Goal: Task Accomplishment & Management: Use online tool/utility

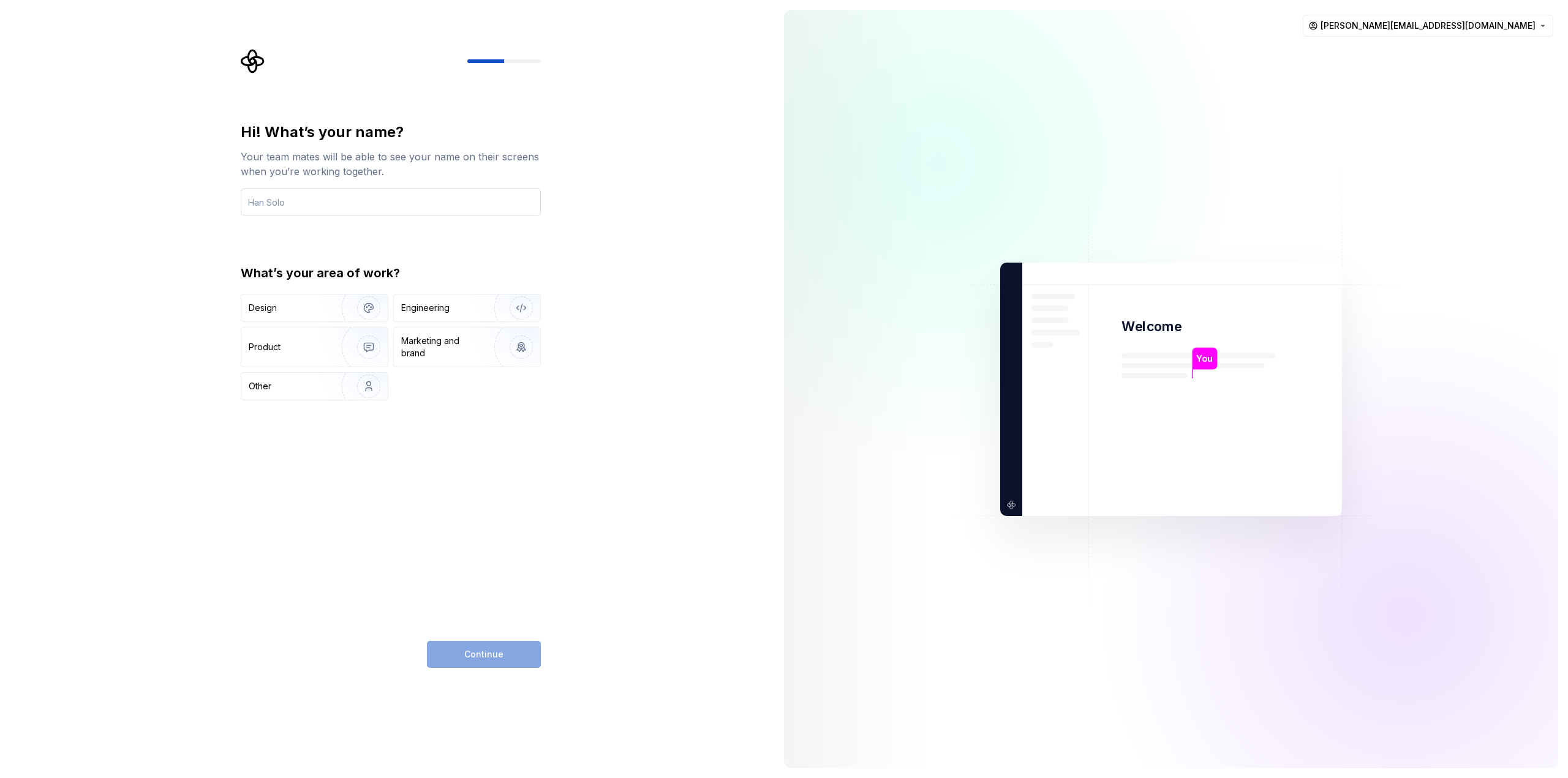
click at [379, 199] on input "text" at bounding box center [391, 203] width 300 height 27
type input "[PERSON_NAME]"
click at [342, 366] on img "button" at bounding box center [361, 347] width 78 height 82
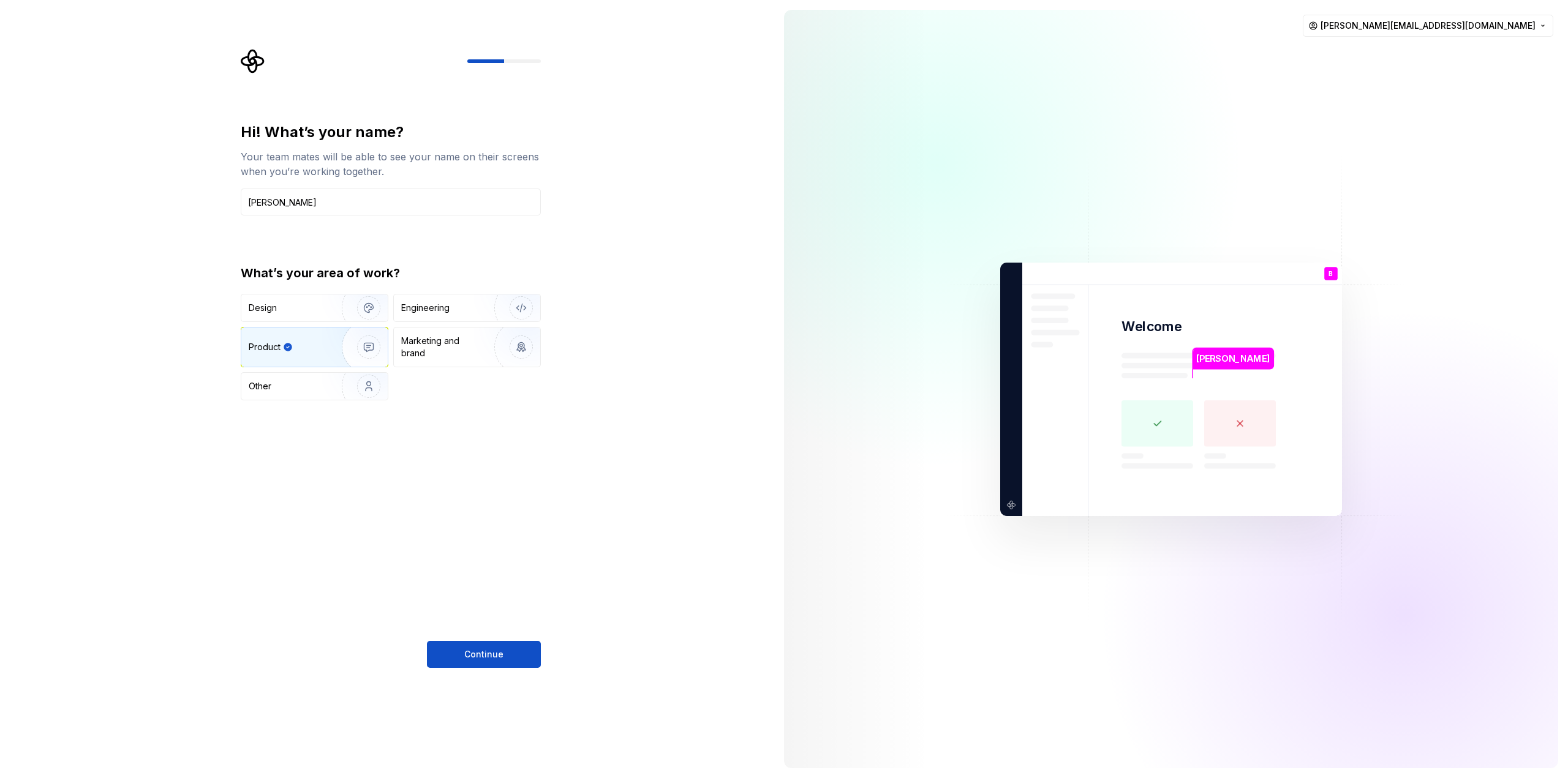
drag, startPoint x: 507, startPoint y: 655, endPoint x: 515, endPoint y: 652, distance: 8.5
click at [508, 655] on button "Continue" at bounding box center [483, 655] width 114 height 27
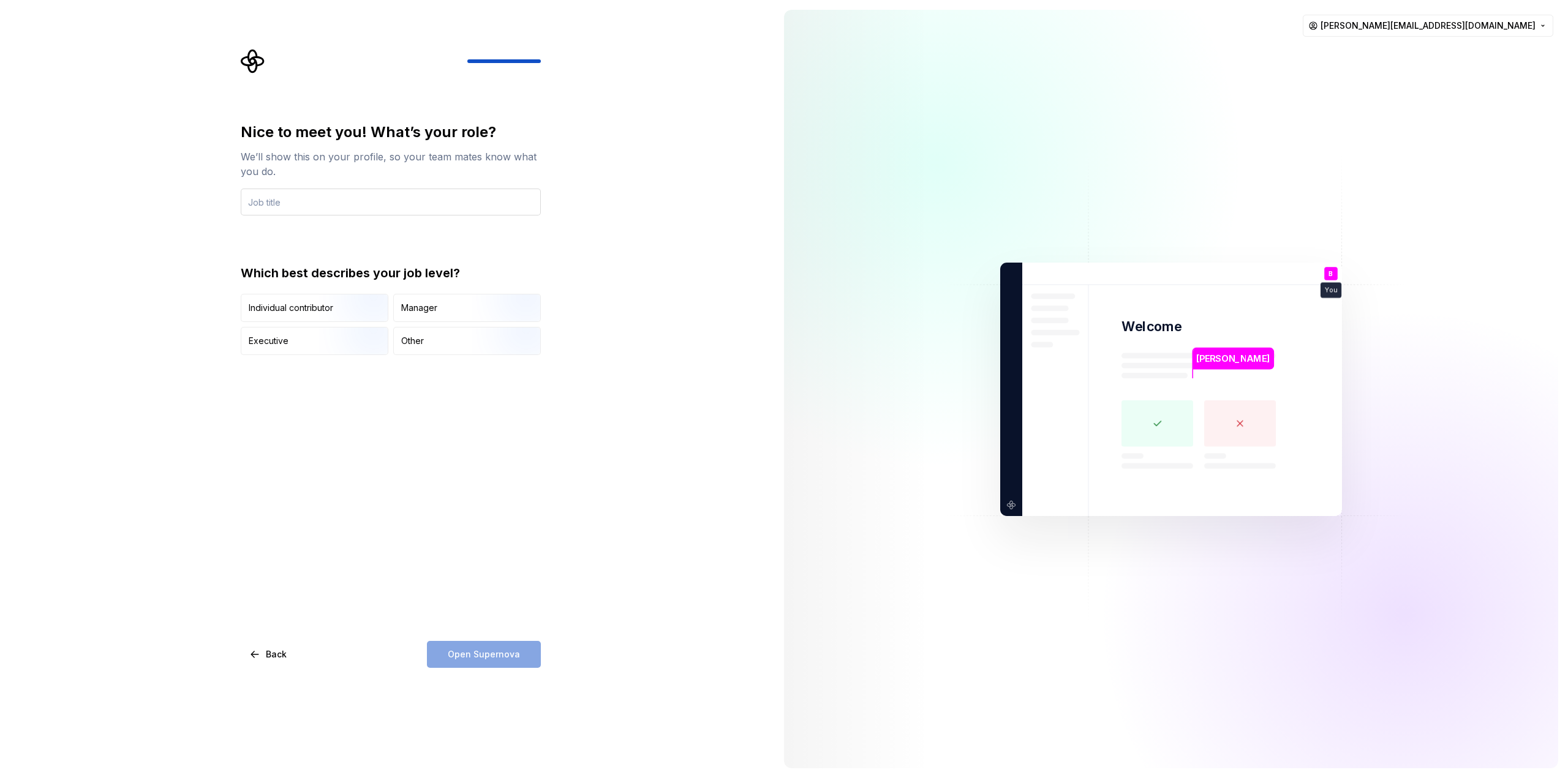
click at [353, 208] on input "text" at bounding box center [391, 203] width 300 height 27
type input "Product Manager"
click at [439, 311] on div "Manager" at bounding box center [467, 308] width 146 height 27
click at [488, 657] on span "Open Supernova" at bounding box center [483, 654] width 72 height 12
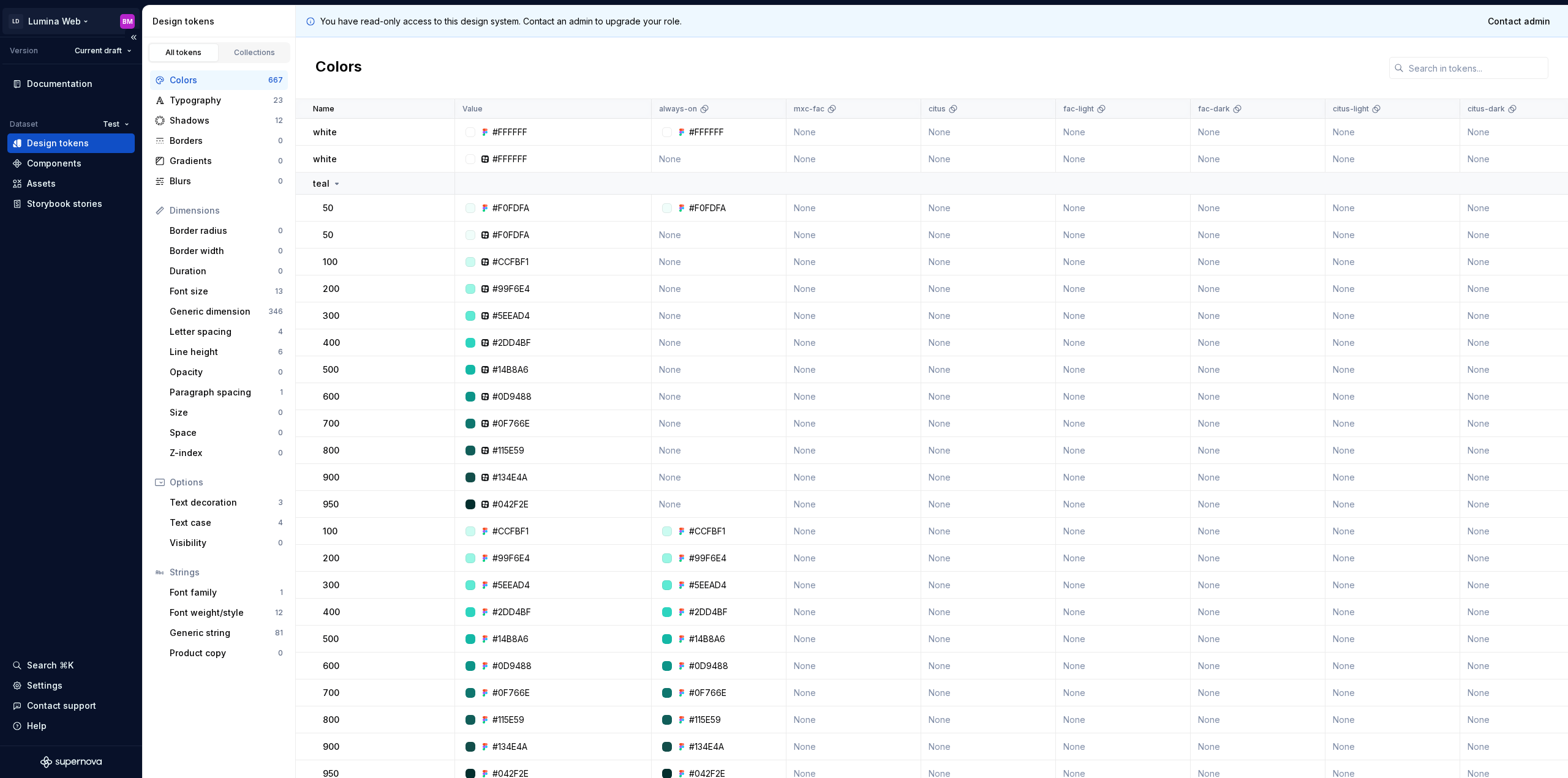
click at [72, 20] on html "LD Lumina Web BM Version Current draft Documentation Dataset Test Design tokens…" at bounding box center [784, 389] width 1568 height 778
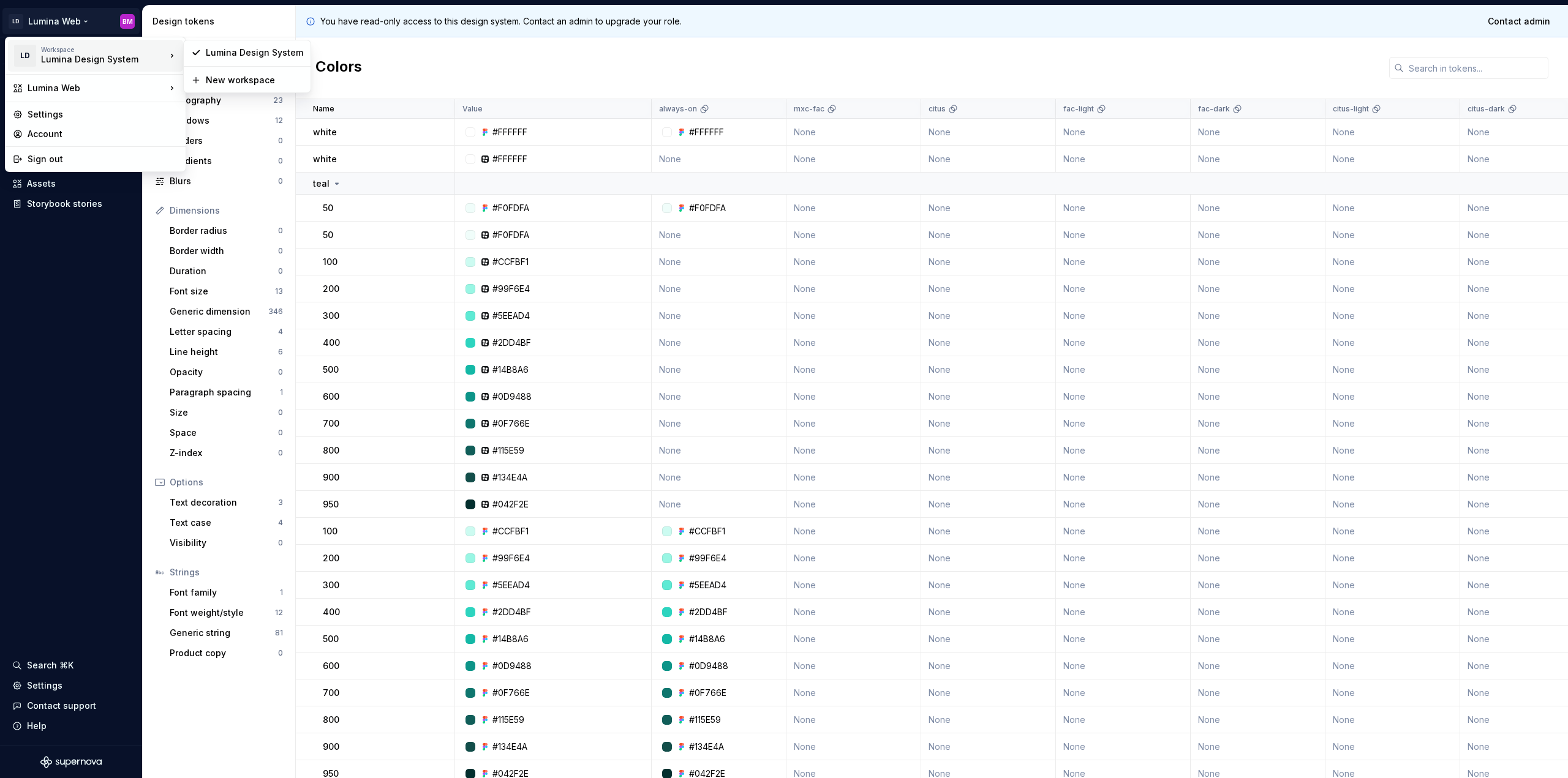
click at [63, 64] on div "Lumina Design System" at bounding box center [93, 59] width 104 height 12
click at [235, 57] on div "Lumina Design System" at bounding box center [255, 52] width 98 height 12
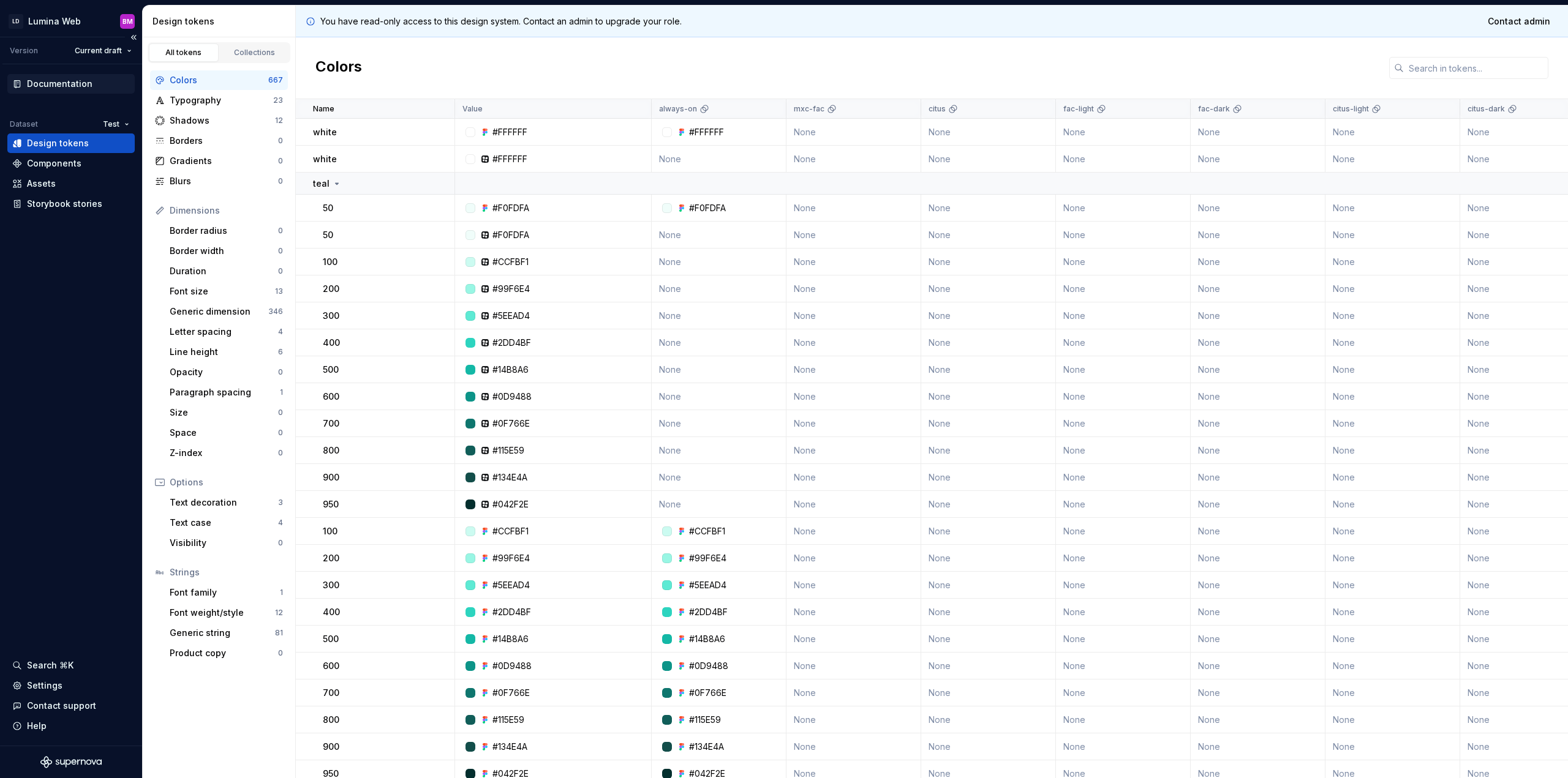
click at [78, 87] on div "Documentation" at bounding box center [60, 83] width 66 height 12
